Goal: Task Accomplishment & Management: Complete application form

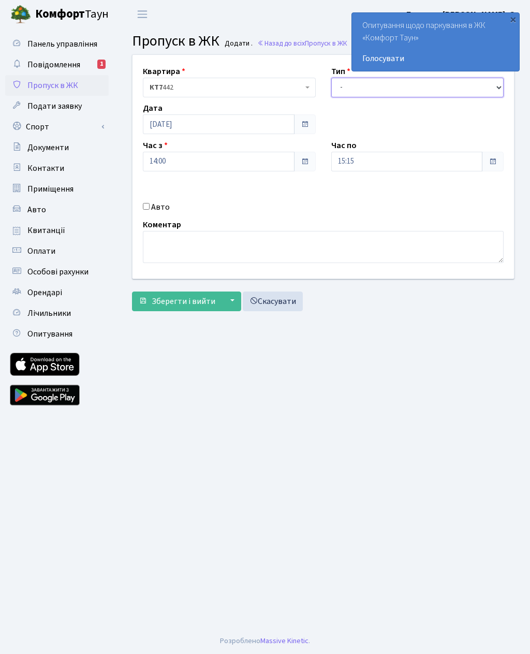
click at [341, 86] on select "- Доставка Таксі Гості Сервіс" at bounding box center [417, 88] width 173 height 20
select select "3"
click at [361, 154] on input "15:15" at bounding box center [407, 162] width 152 height 20
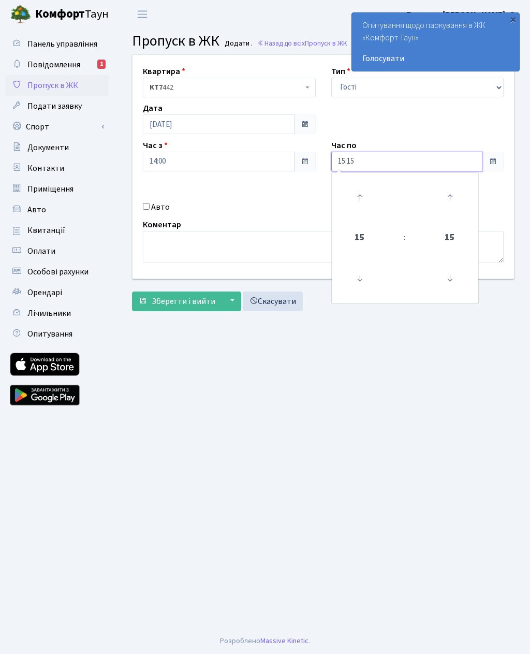
click at [360, 193] on icon at bounding box center [360, 197] width 28 height 28
click at [354, 195] on icon at bounding box center [360, 197] width 28 height 28
click at [355, 187] on icon at bounding box center [360, 197] width 28 height 28
click at [356, 189] on icon at bounding box center [360, 197] width 28 height 28
click at [359, 194] on icon at bounding box center [360, 197] width 28 height 28
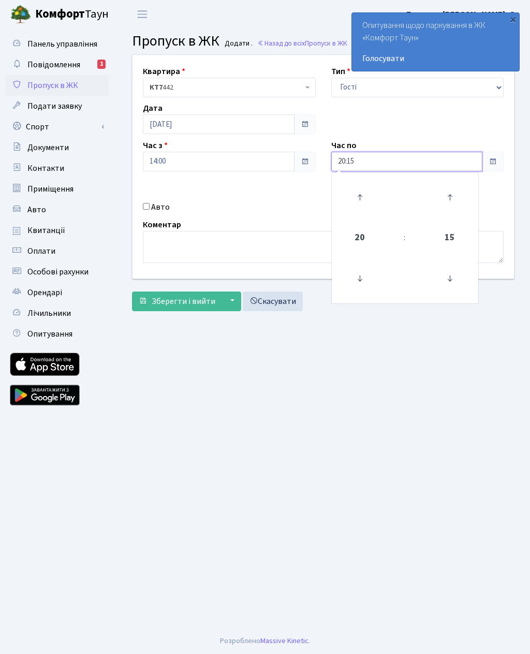
click at [356, 192] on icon at bounding box center [360, 197] width 28 height 28
click at [358, 192] on icon at bounding box center [360, 197] width 28 height 28
type input "22:15"
click at [146, 203] on input "Авто" at bounding box center [146, 206] width 7 height 7
checkbox input "true"
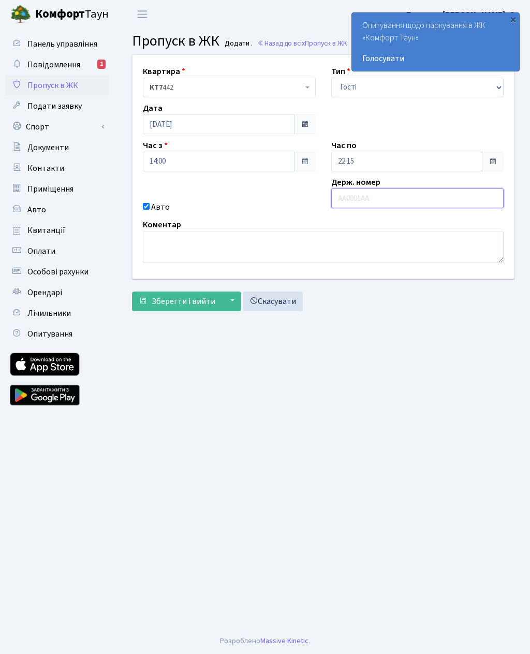
click at [366, 203] on input "text" at bounding box center [417, 199] width 173 height 20
type input "KA3554HC"
click at [158, 304] on span "Зберегти і вийти" at bounding box center [184, 301] width 64 height 11
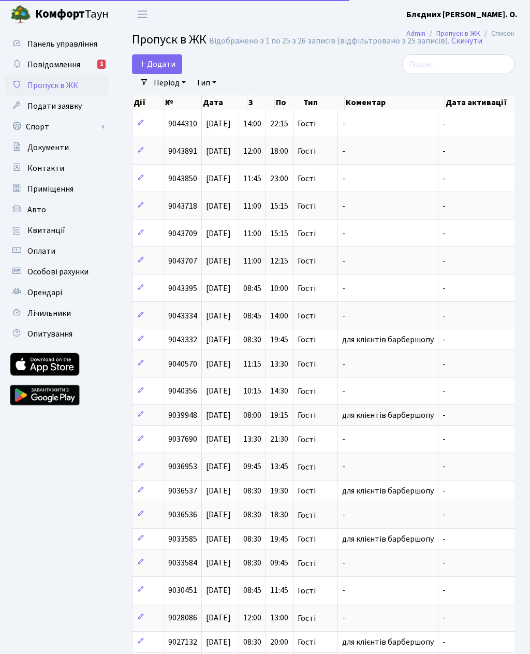
select select "25"
